Goal: Information Seeking & Learning: Learn about a topic

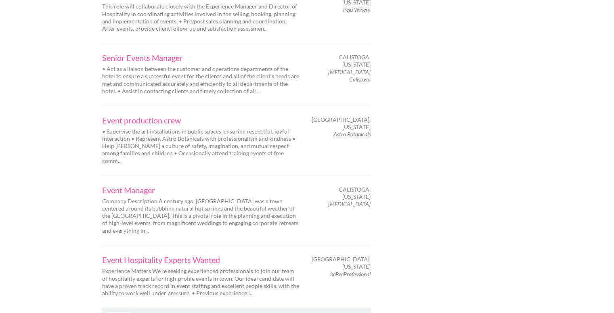
scroll to position [1259, 0]
click at [123, 311] on link "Next" at bounding box center [119, 315] width 24 height 9
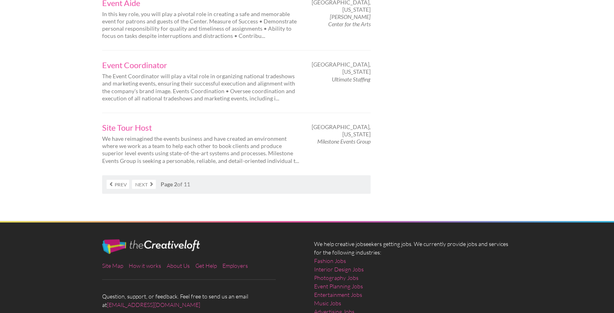
scroll to position [1360, 0]
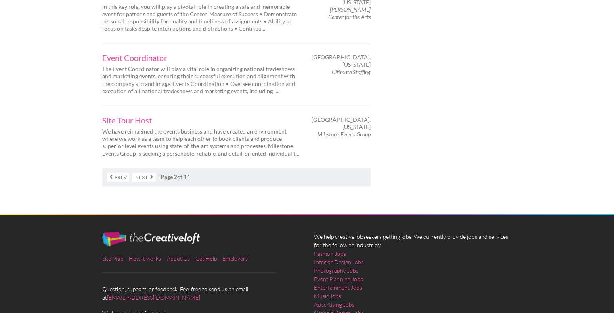
click at [146, 172] on link "Next" at bounding box center [144, 176] width 24 height 9
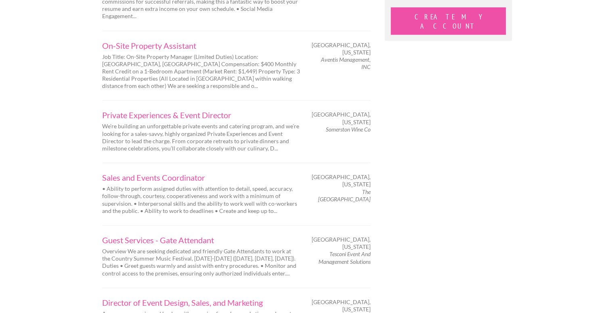
scroll to position [870, 0]
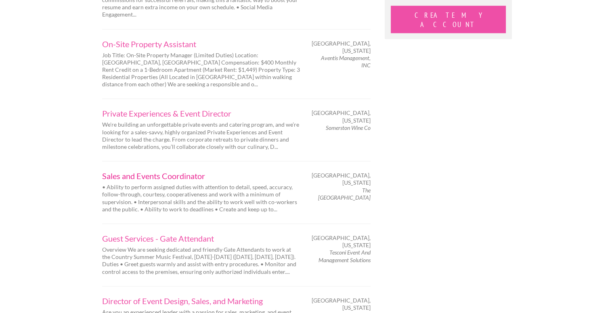
click at [116, 172] on link "Sales and Events Coordinator" at bounding box center [201, 176] width 198 height 8
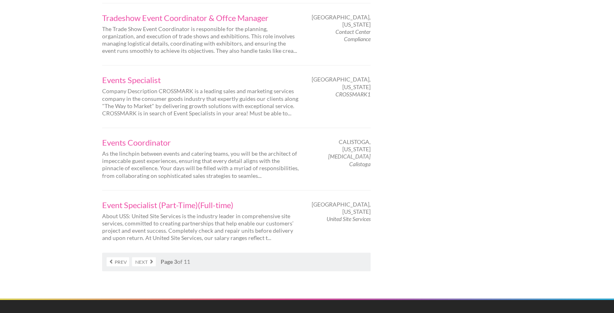
scroll to position [1293, 0]
click at [146, 257] on link "Next" at bounding box center [144, 261] width 24 height 9
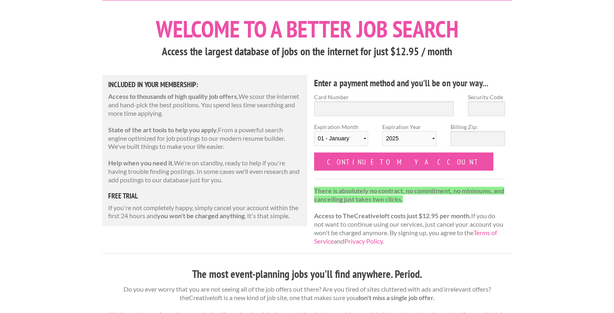
scroll to position [37, 0]
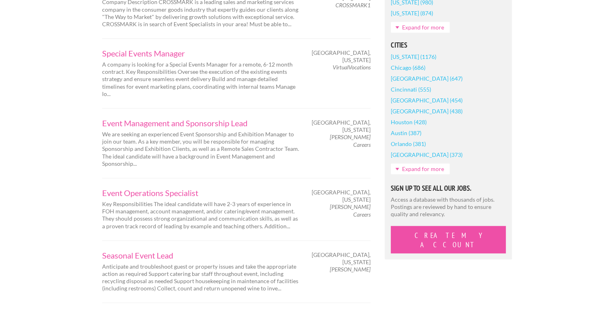
scroll to position [650, 0]
